Goal: Communication & Community: Answer question/provide support

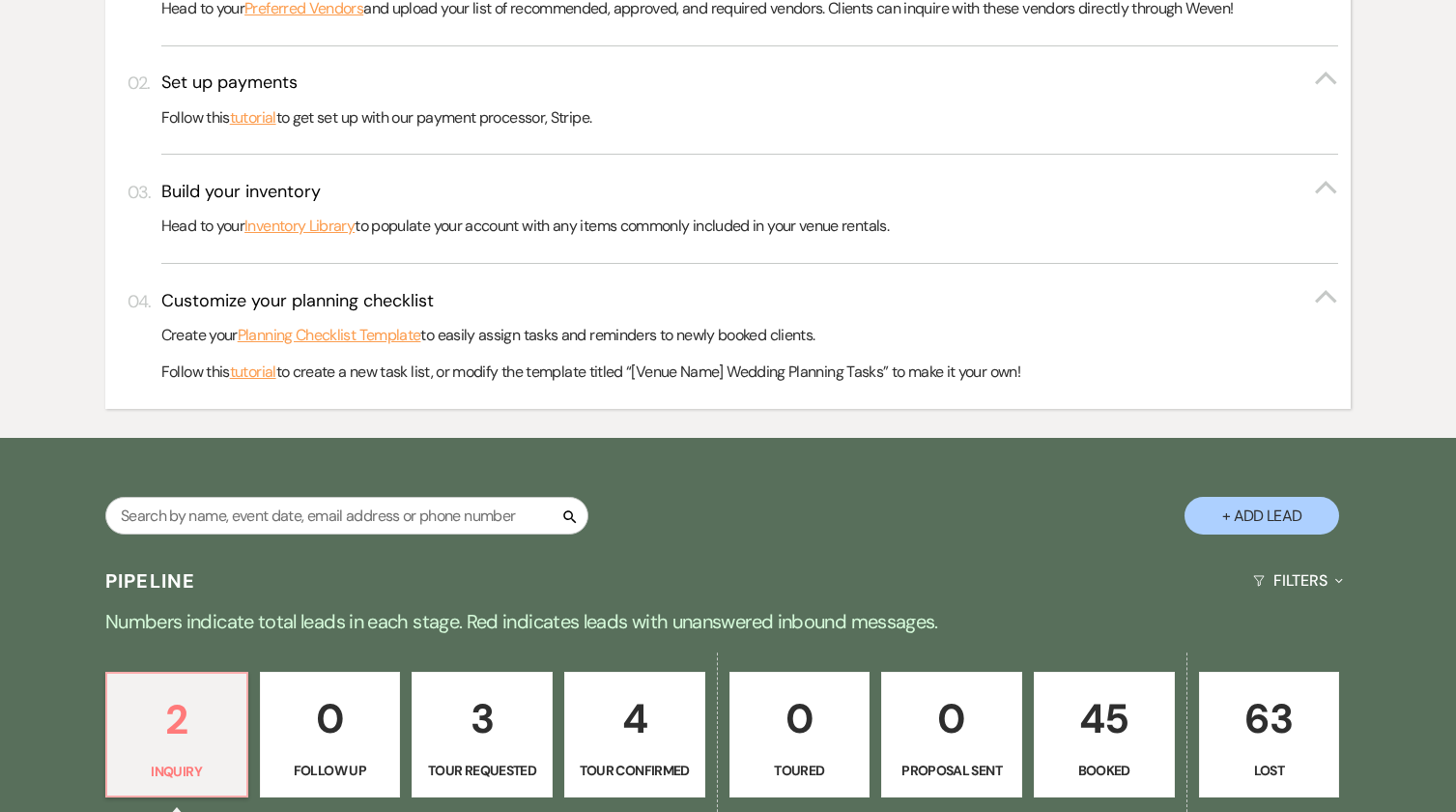
scroll to position [966, 0]
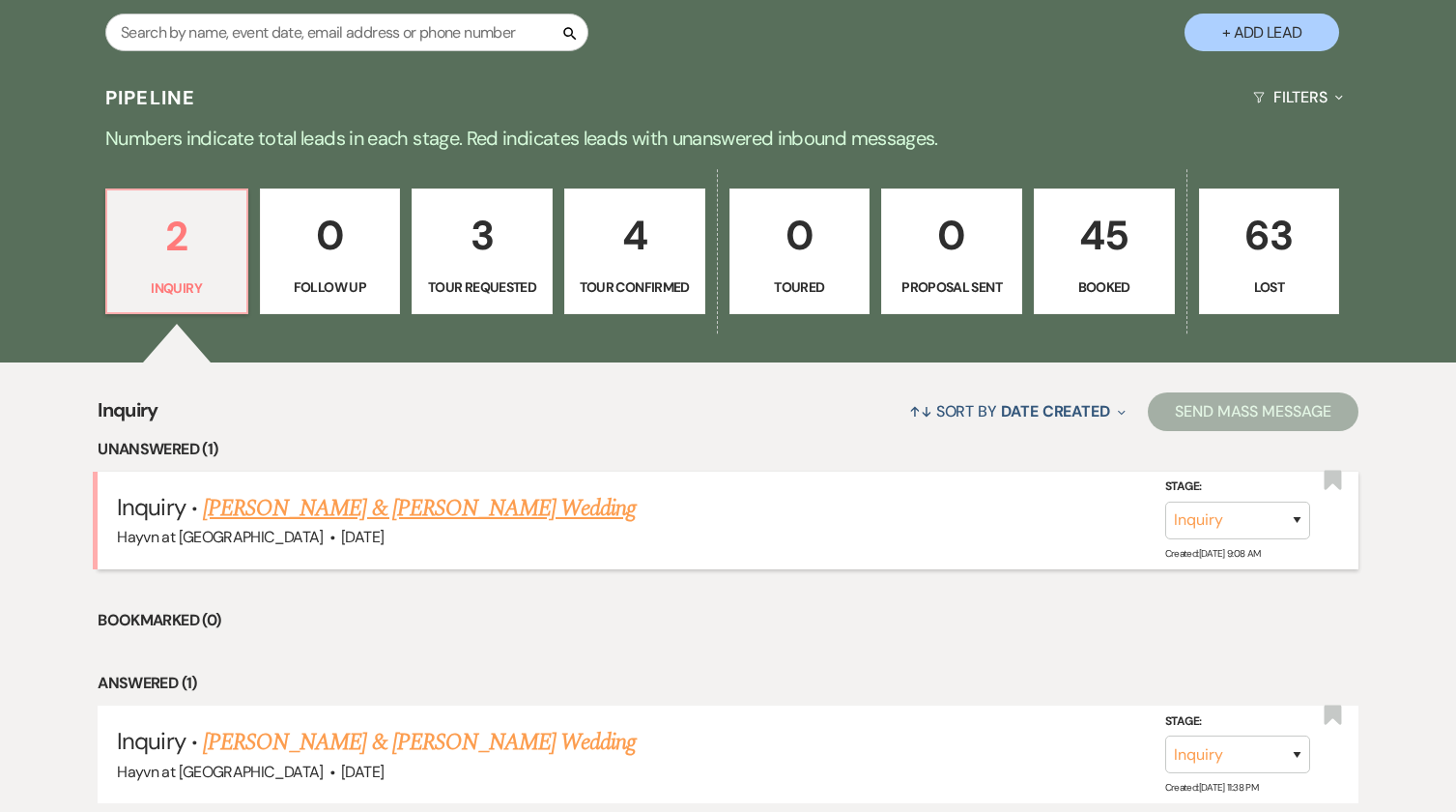
click at [477, 514] on link "[PERSON_NAME] & [PERSON_NAME] Wedding" at bounding box center [419, 508] width 433 height 35
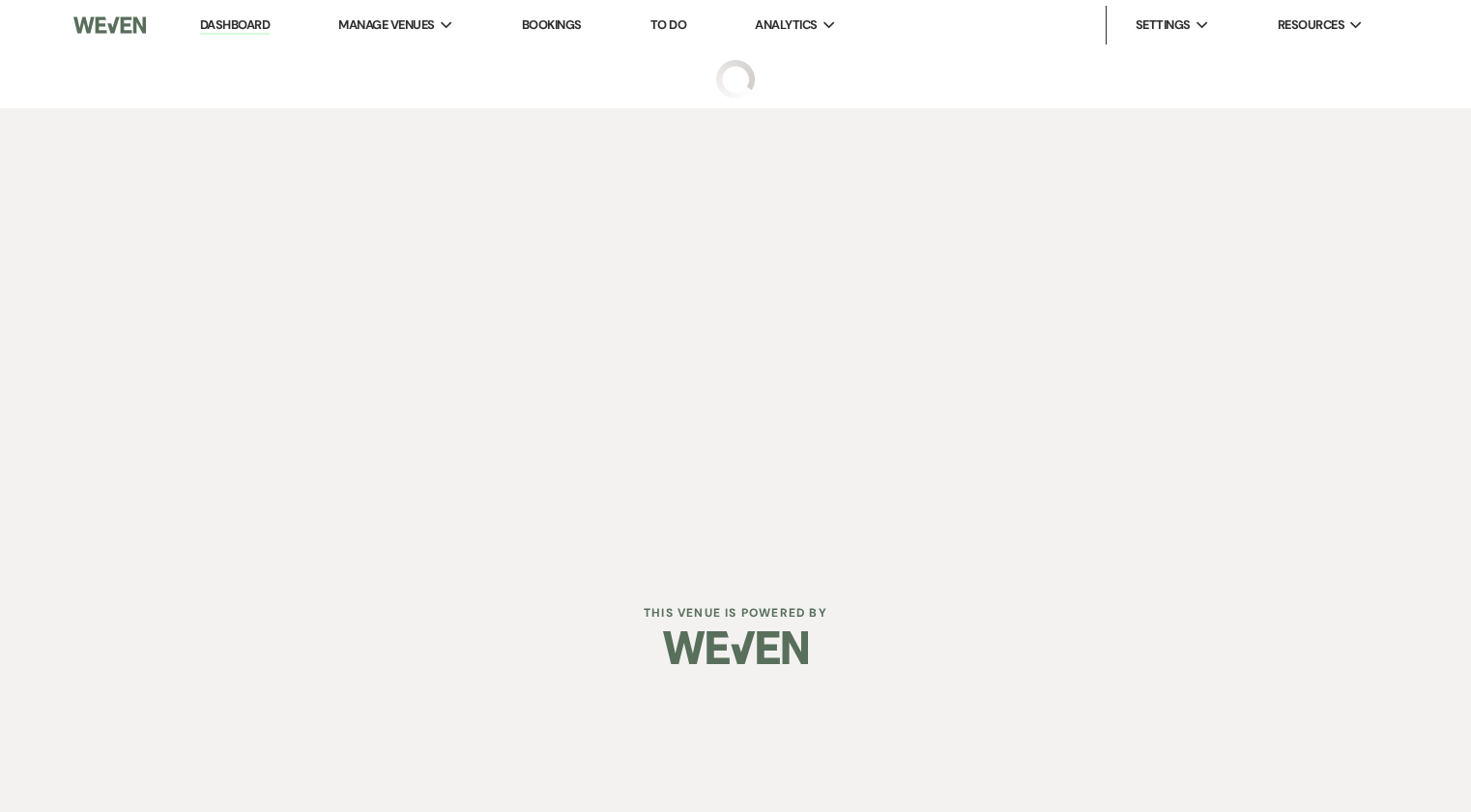
select select "5"
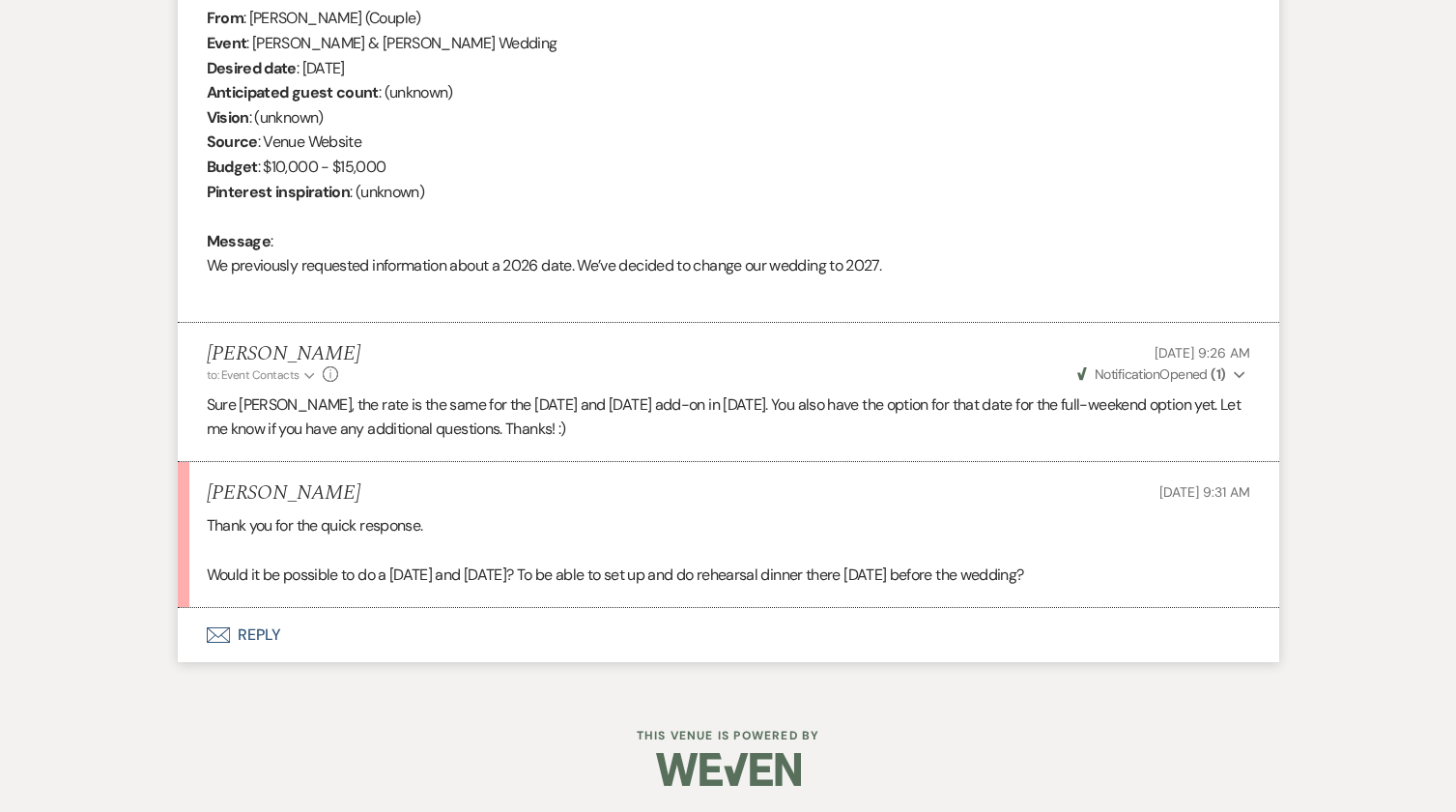
scroll to position [803, 0]
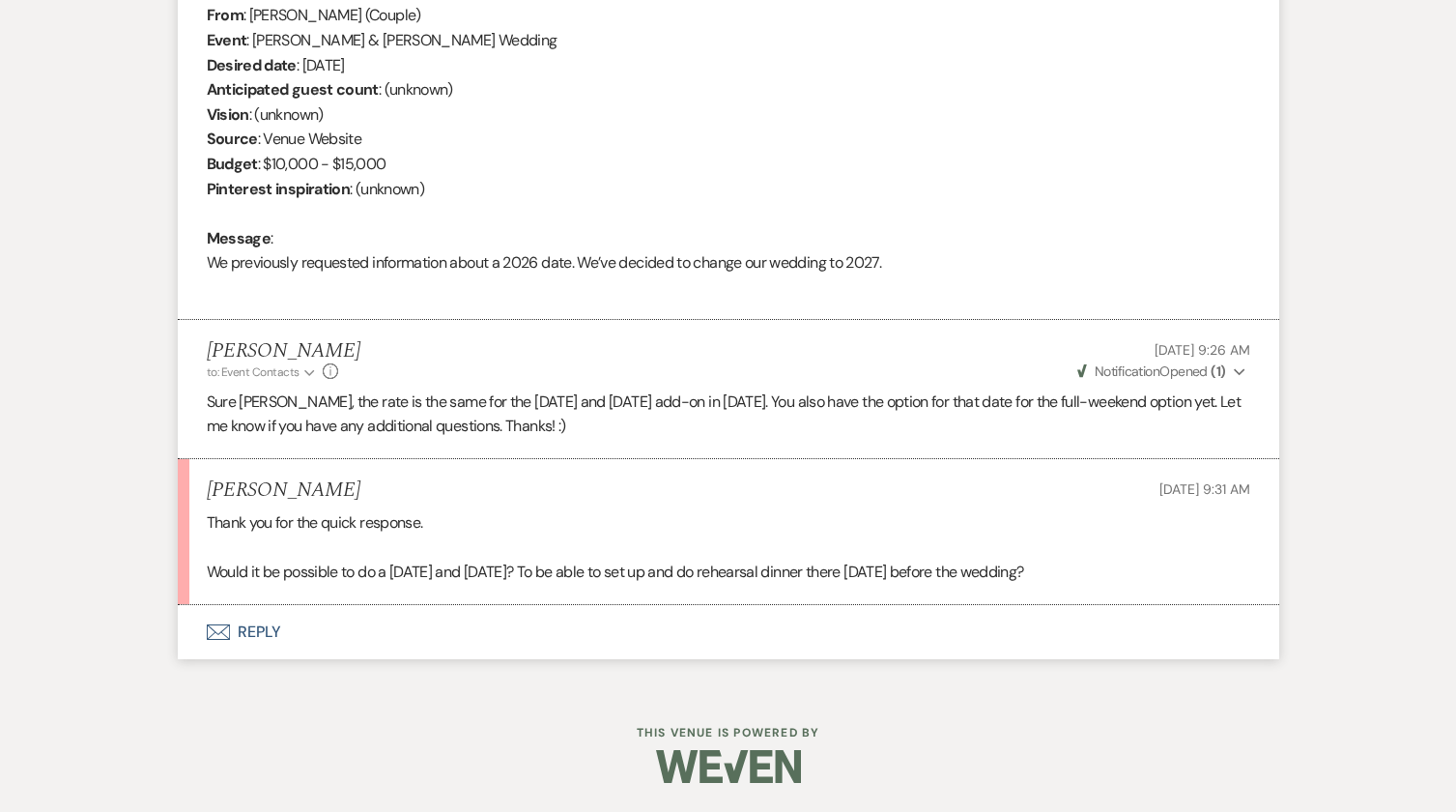
click at [276, 629] on button "Envelope Reply" at bounding box center [728, 632] width 1101 height 54
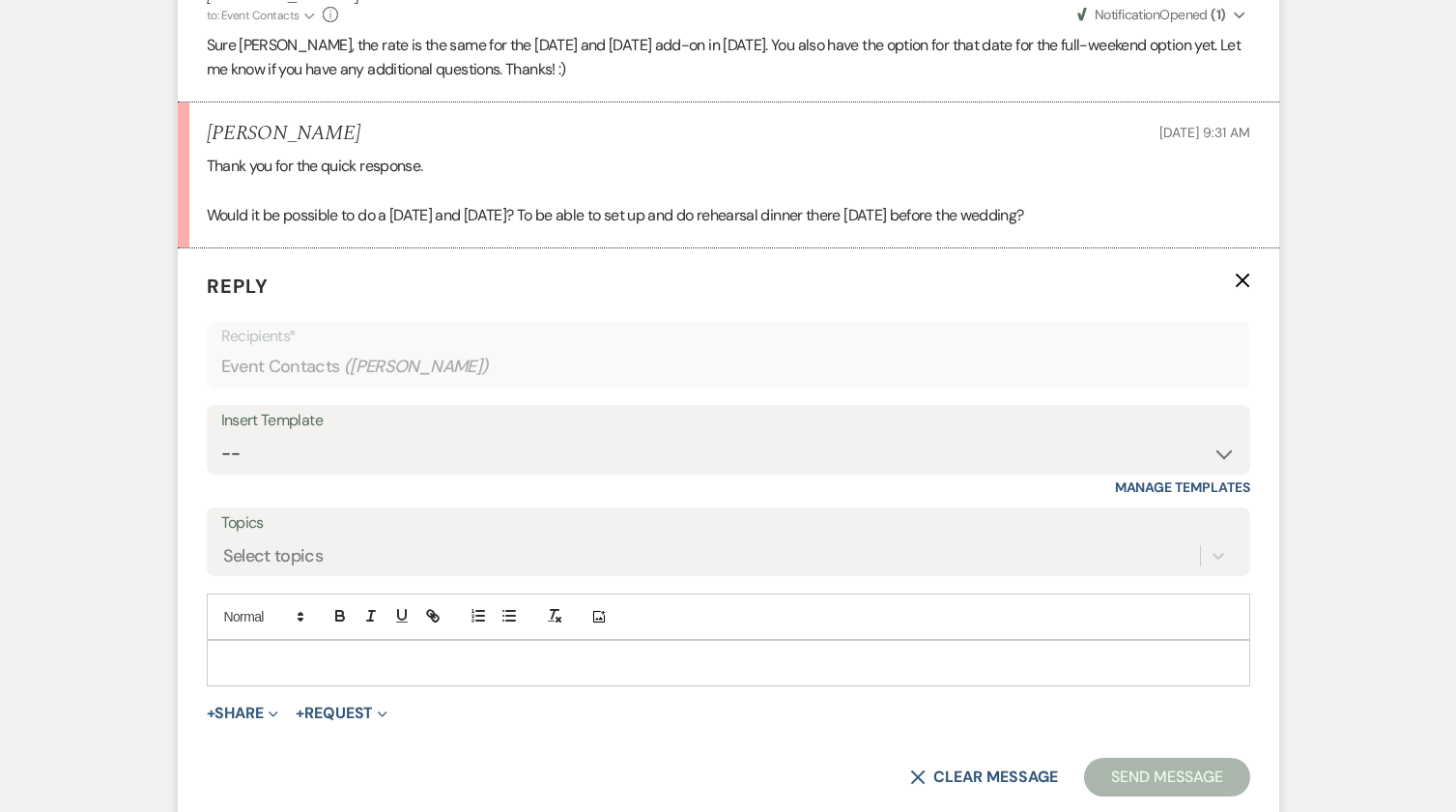
scroll to position [1172, 0]
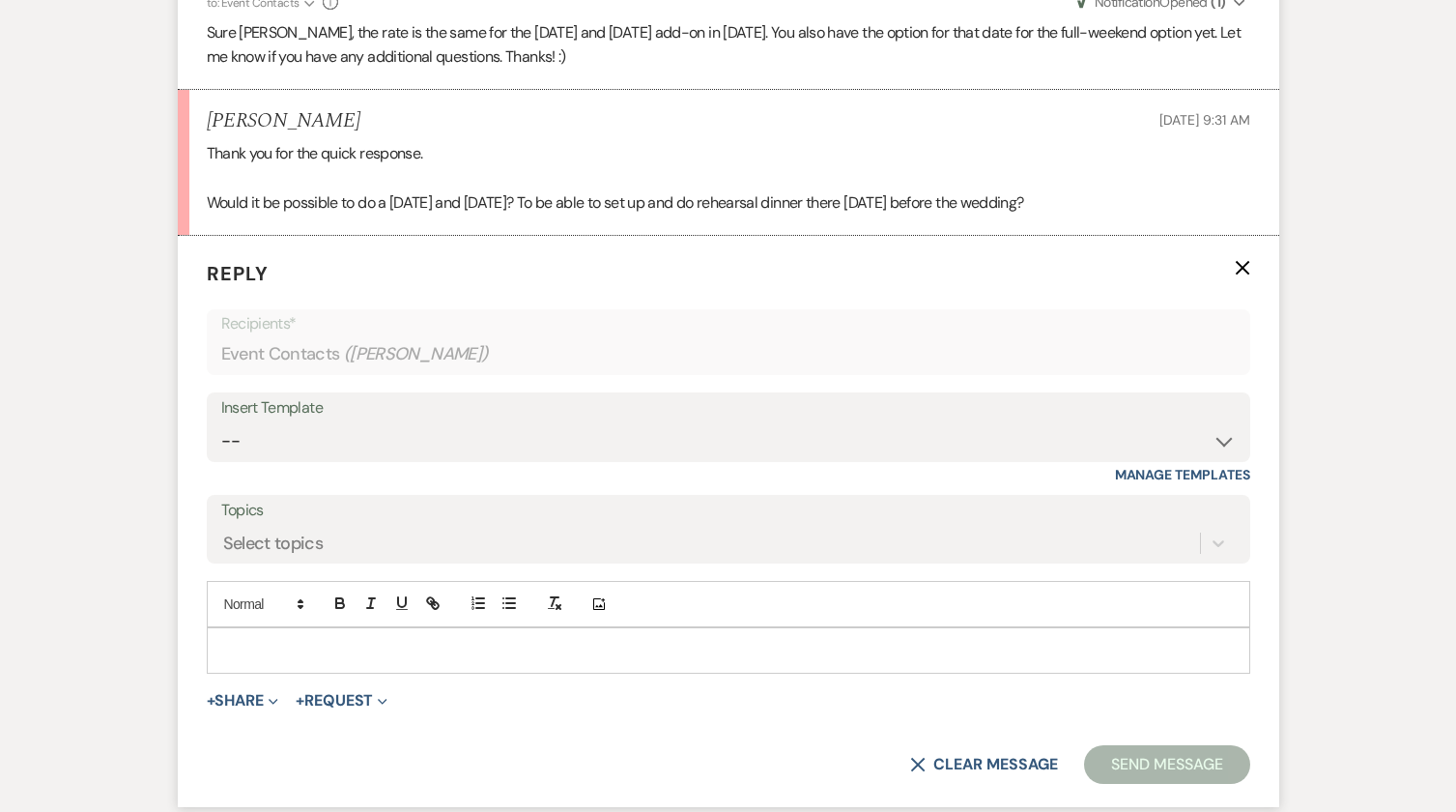
click at [279, 645] on p at bounding box center [728, 650] width 1013 height 21
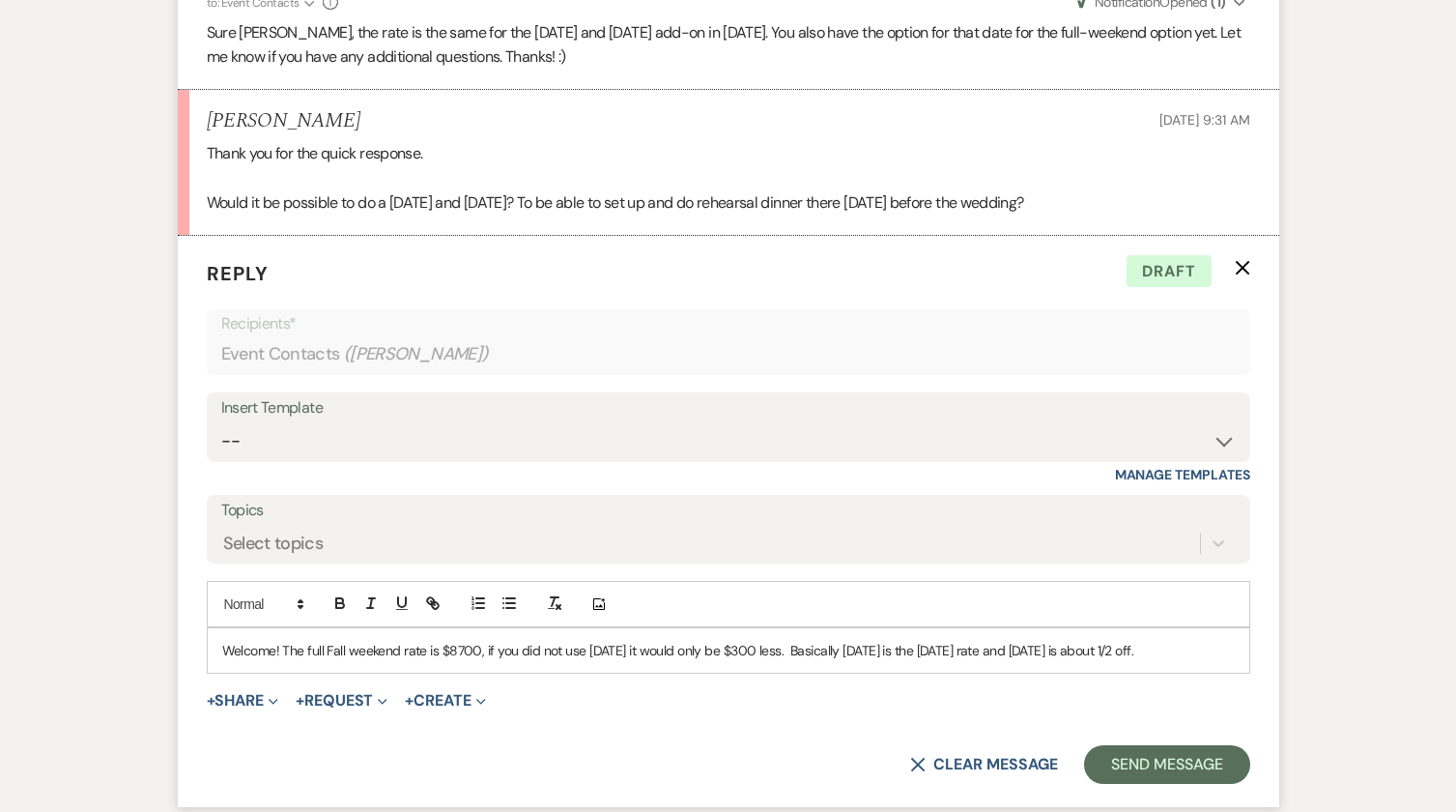
click at [781, 651] on p "Welcome! The full Fall weekend rate is $8700, if you did not use Sunday it woul…" at bounding box center [728, 650] width 1013 height 21
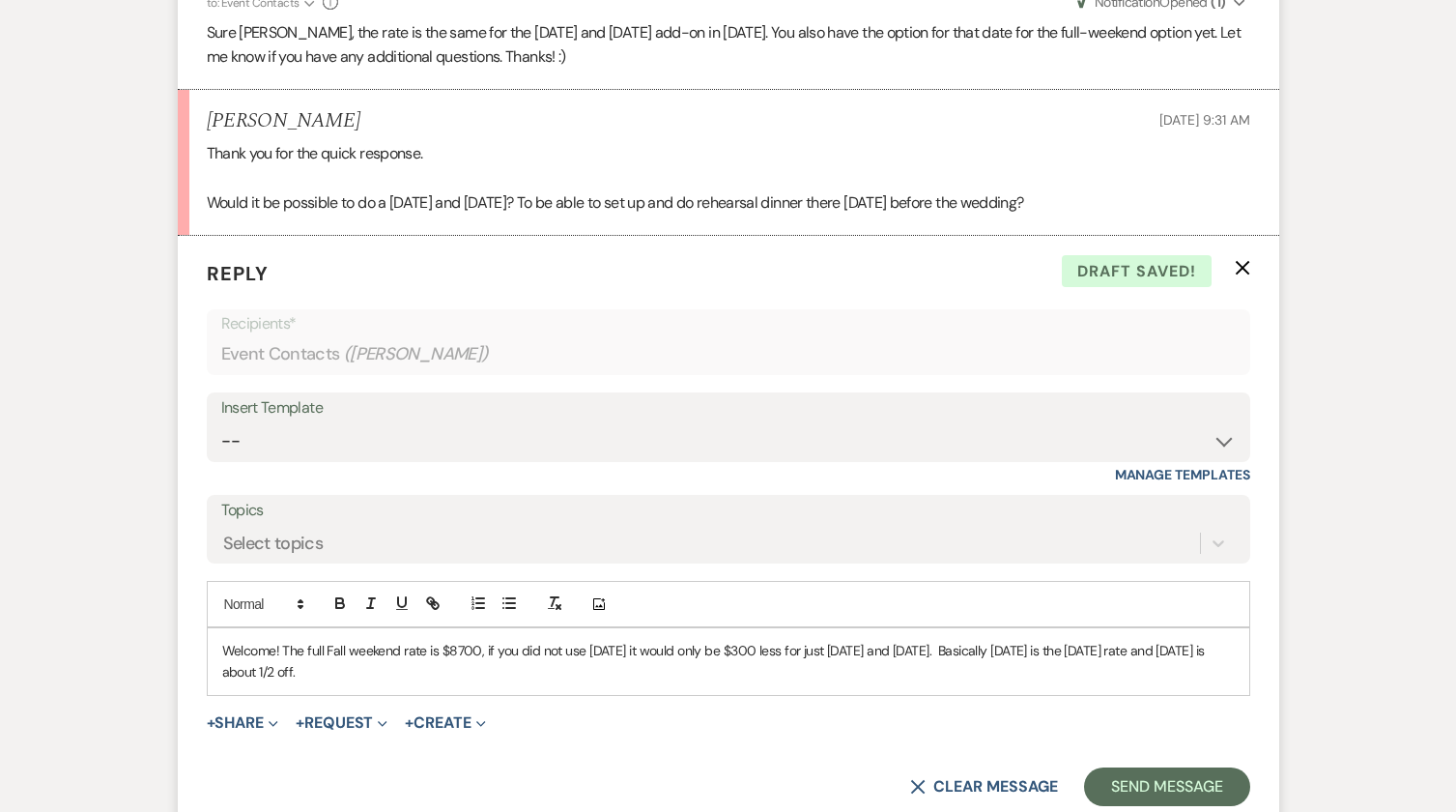
click at [366, 684] on div "Welcome! The full Fall weekend rate is $8700, if you did not use Sunday it woul…" at bounding box center [728, 661] width 1042 height 67
drag, startPoint x: 359, startPoint y: 672, endPoint x: 961, endPoint y: 654, distance: 602.3
click at [961, 654] on p "Welcome! The full Fall weekend rate is $8700, if you did not use Sunday it woul…" at bounding box center [728, 662] width 1013 height 44
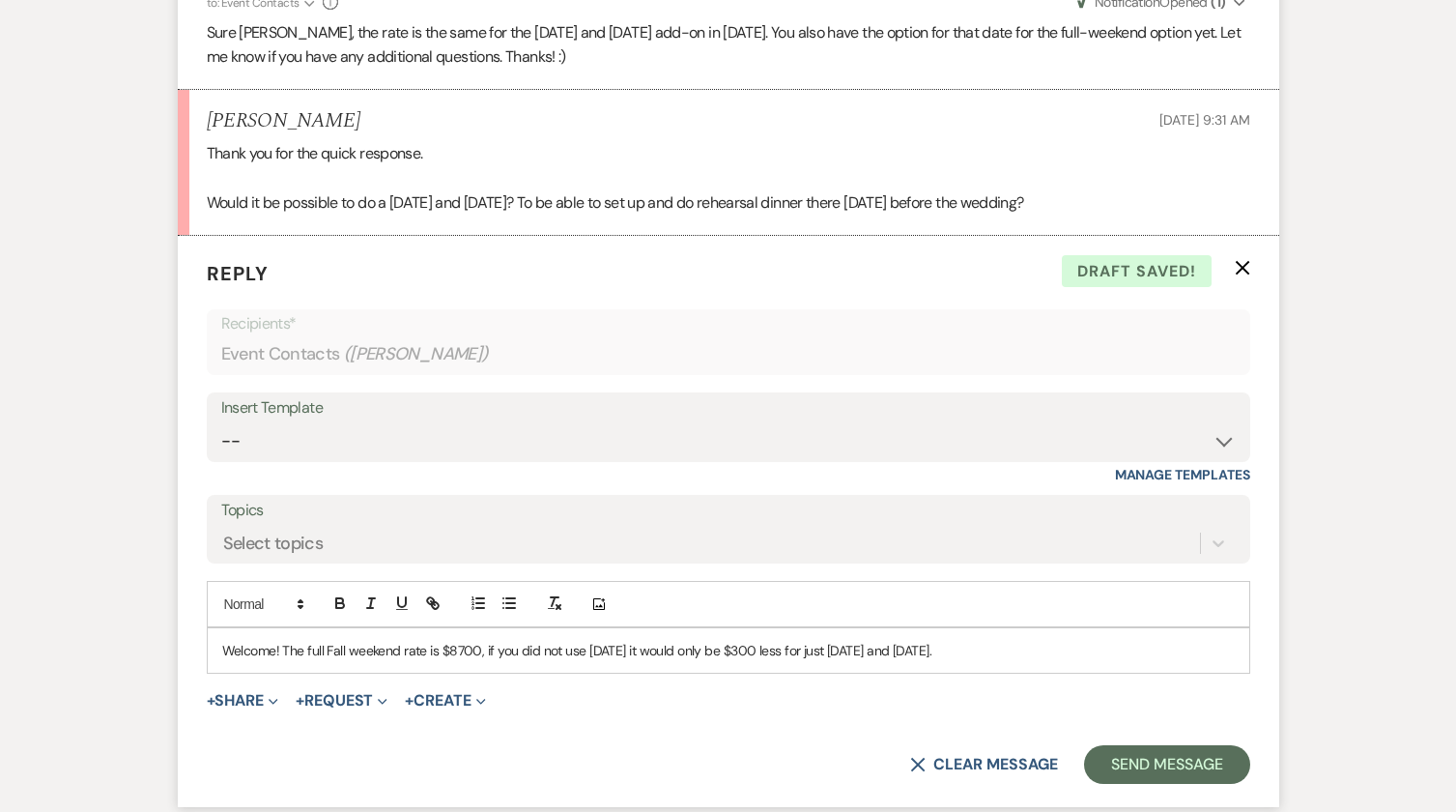
click at [966, 651] on p "Welcome! The full Fall weekend rate is $8700, if you did not use Sunday it woul…" at bounding box center [728, 650] width 1013 height 21
click at [1191, 770] on button "Send Message" at bounding box center [1167, 764] width 165 height 39
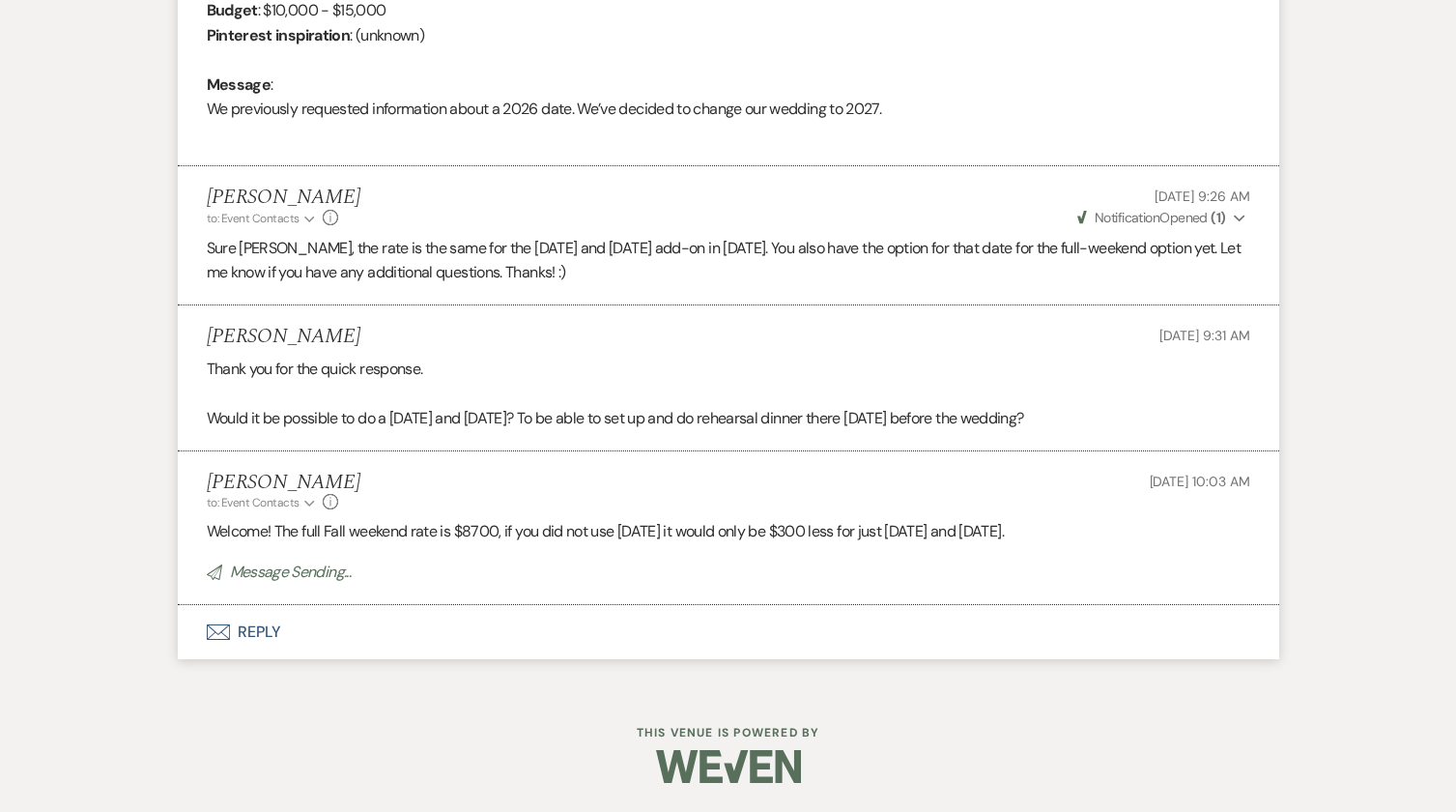
scroll to position [917, 0]
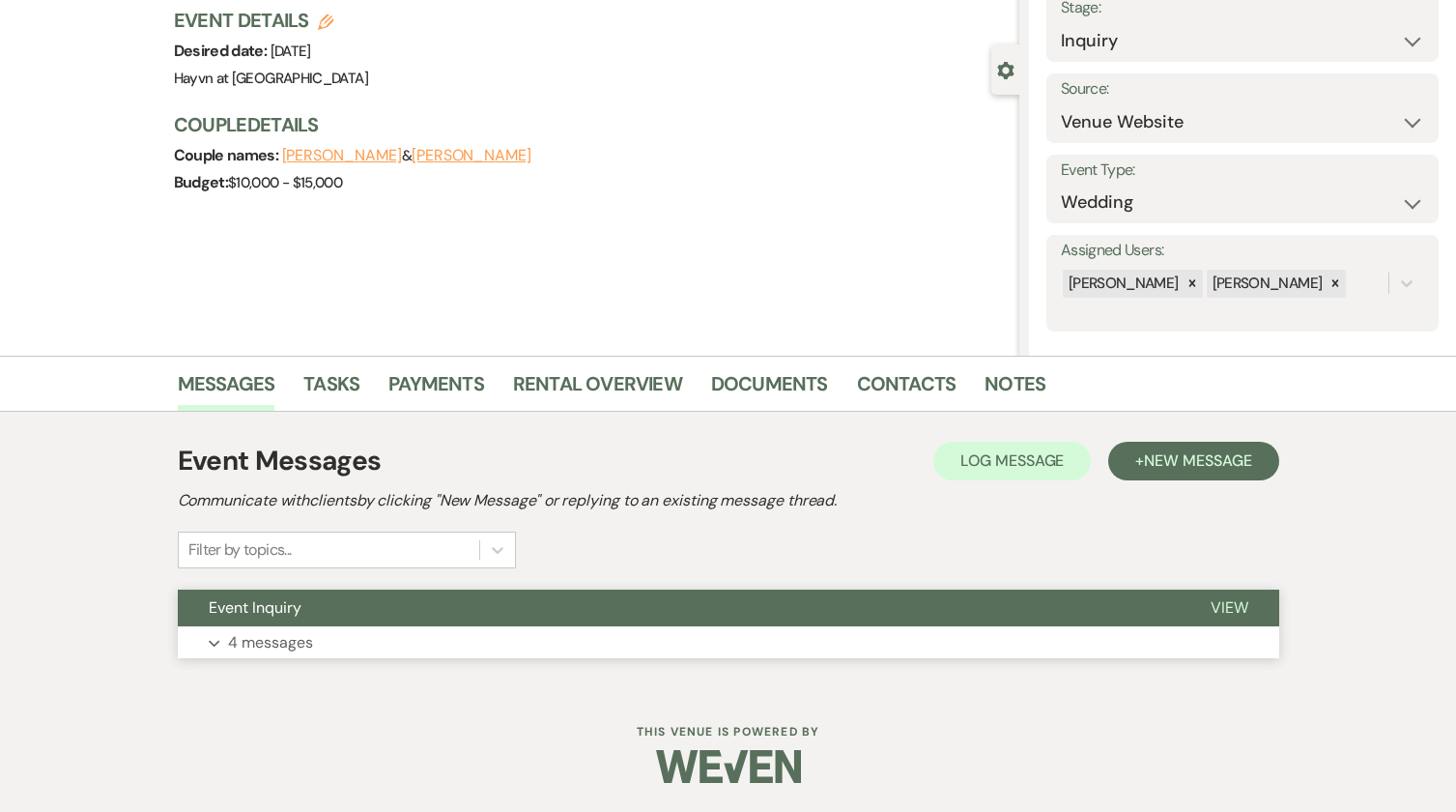
drag, startPoint x: 216, startPoint y: 640, endPoint x: 260, endPoint y: 590, distance: 66.6
click at [218, 640] on icon "Expand" at bounding box center [215, 644] width 12 height 8
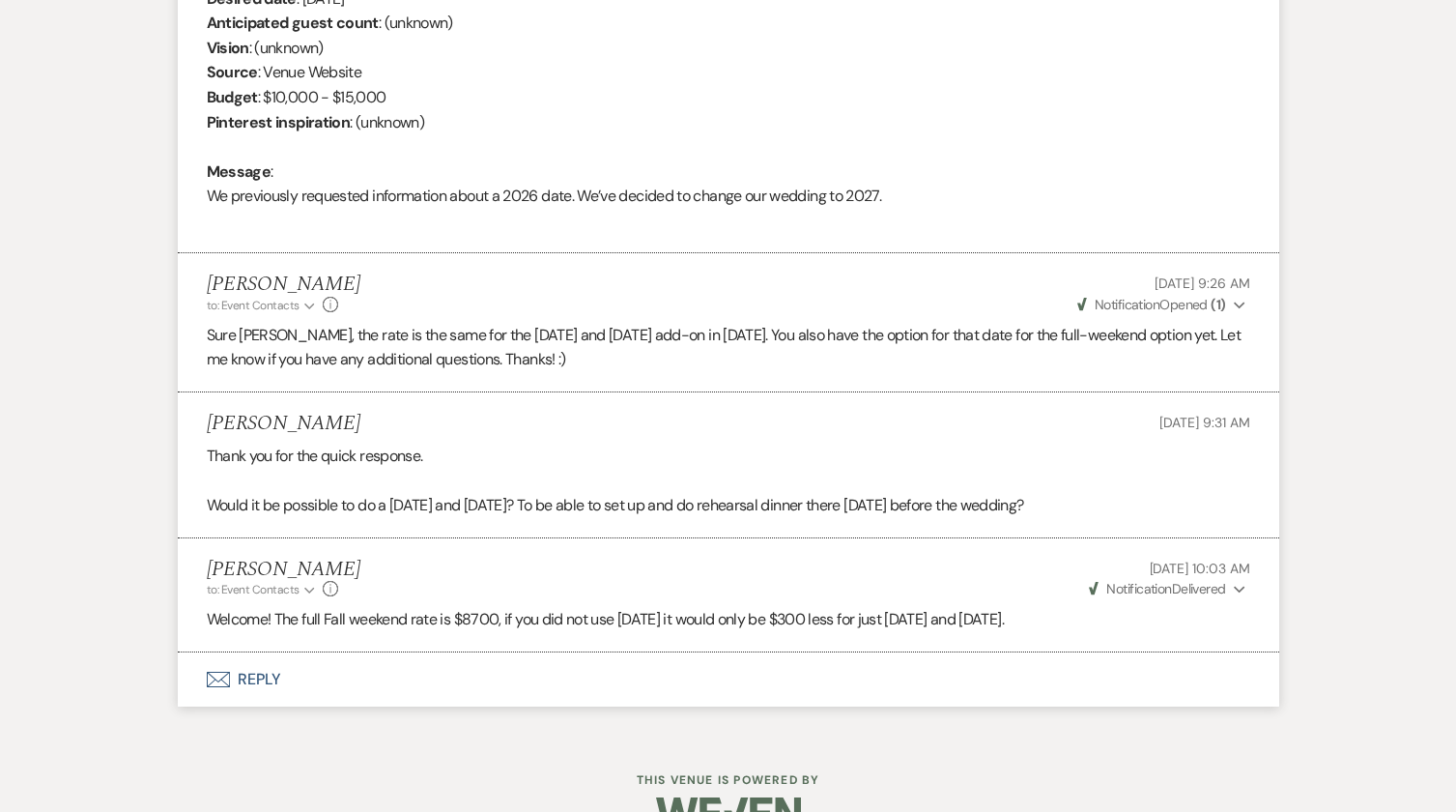
scroll to position [917, 0]
